Goal: Register for event/course

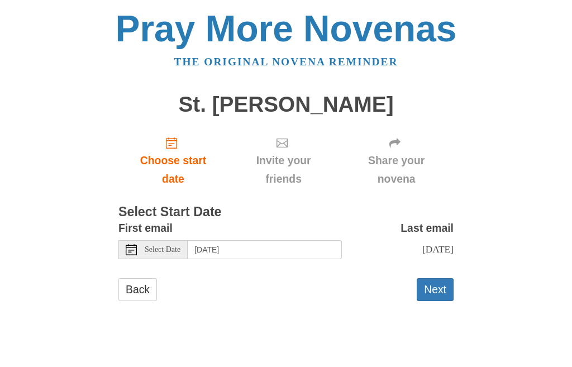
click at [152, 250] on span "Select Date" at bounding box center [163, 250] width 36 height 8
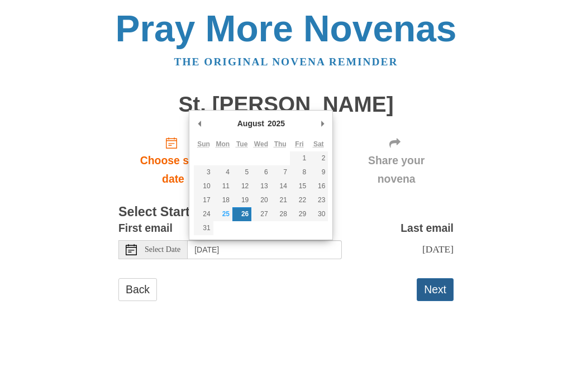
click at [438, 301] on button "Next" at bounding box center [435, 289] width 37 height 23
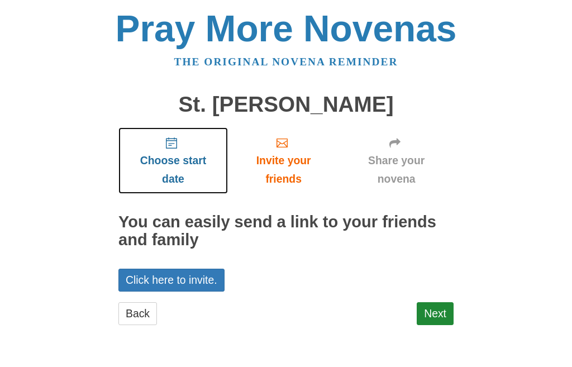
click at [171, 148] on use "Choose start date" at bounding box center [171, 142] width 11 height 11
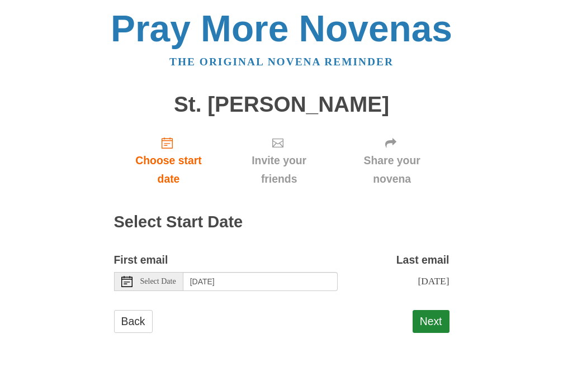
click at [165, 278] on span "Select Date" at bounding box center [158, 282] width 36 height 8
click at [430, 333] on button "Next" at bounding box center [430, 321] width 37 height 23
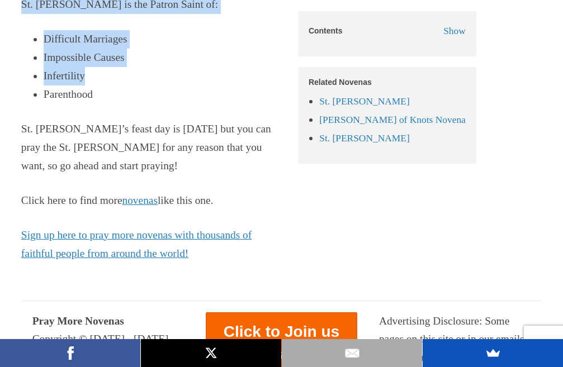
scroll to position [7021, 0]
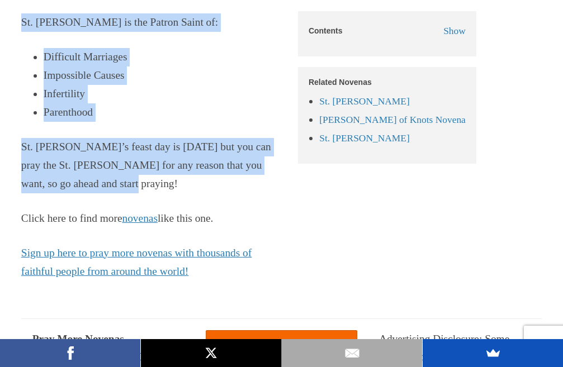
drag, startPoint x: 25, startPoint y: 105, endPoint x: 259, endPoint y: 112, distance: 234.8
copy div "St. Rita Novena New here? Join us in Prayer! Click here to get novena reminders…"
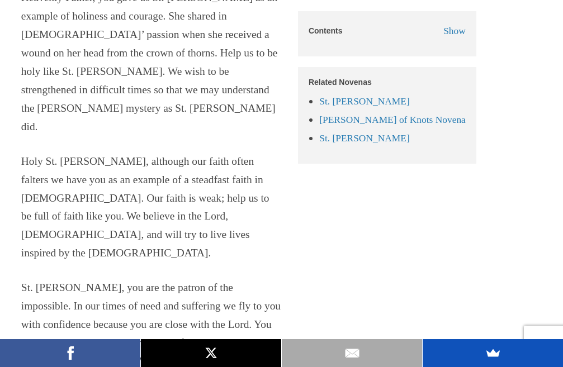
scroll to position [6518, 0]
